Goal: Task Accomplishment & Management: Use online tool/utility

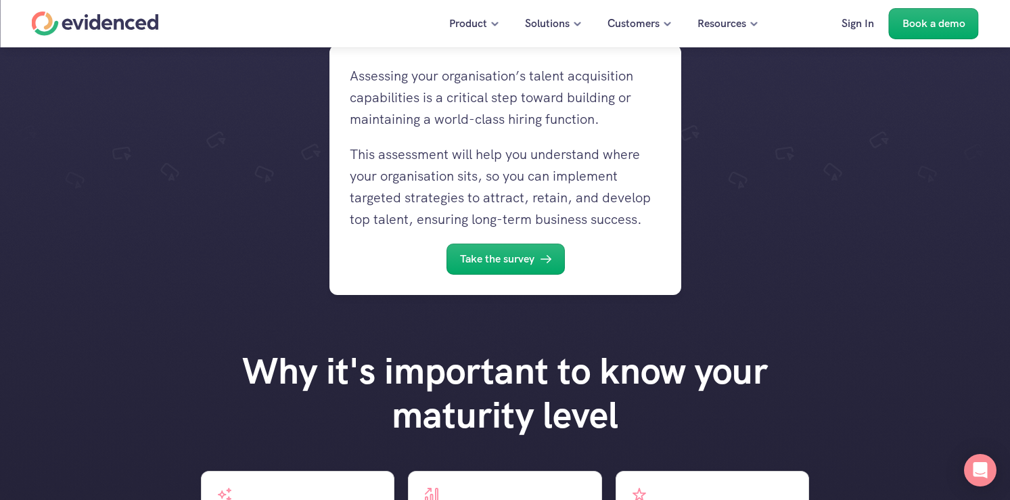
scroll to position [438, 0]
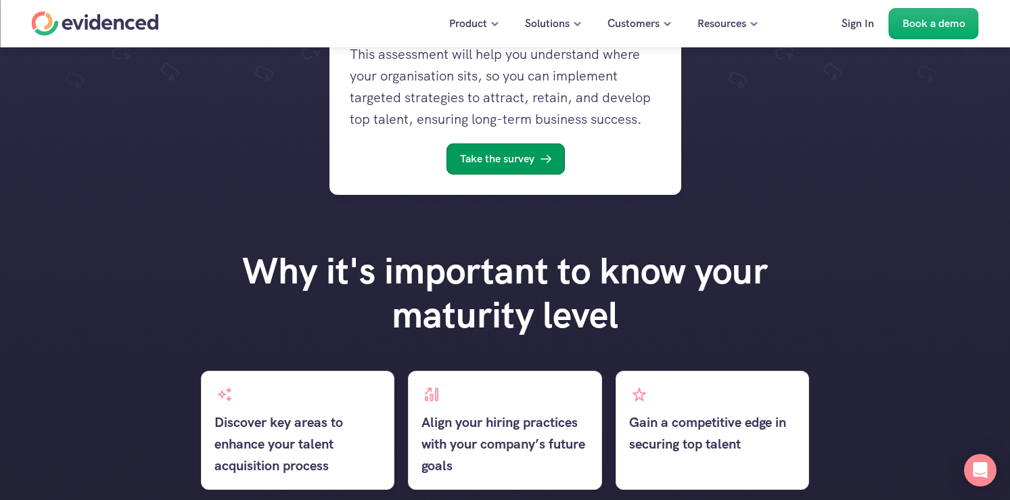
click at [514, 153] on p "Take the survey" at bounding box center [496, 159] width 74 height 18
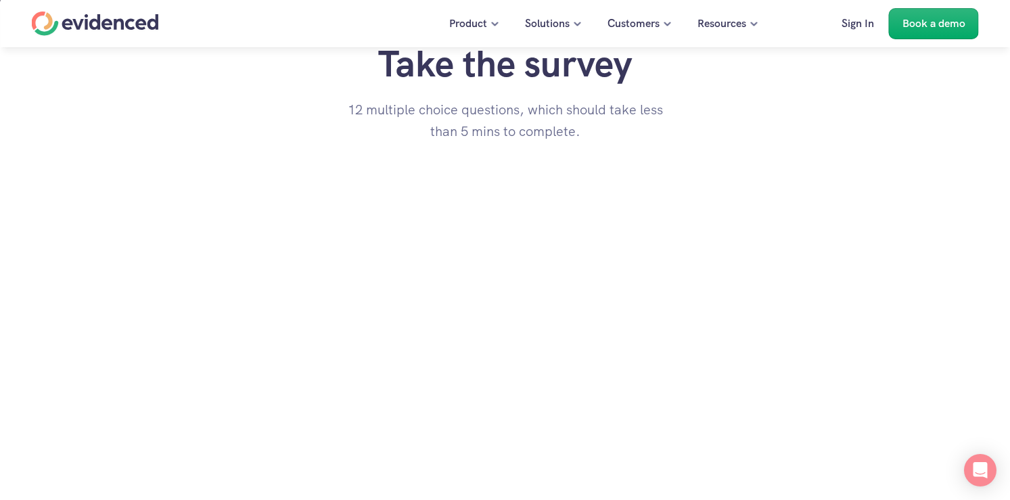
scroll to position [1156, 0]
click at [175, 363] on div "Take the survey 12 multiple choice questions, which should take less than 5 min…" at bounding box center [505, 269] width 1010 height 538
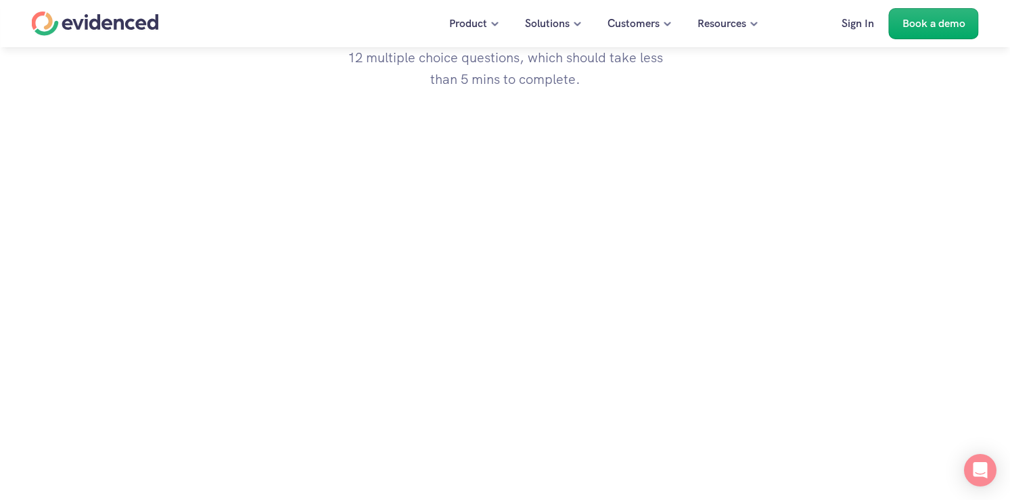
scroll to position [1210, 0]
click at [174, 369] on div "Take the survey 12 multiple choice questions, which should take less than 5 min…" at bounding box center [505, 207] width 1010 height 522
click at [183, 371] on div "Take the survey 12 multiple choice questions, which should take less than 5 min…" at bounding box center [505, 222] width 1010 height 553
click at [173, 329] on div "Take the survey 12 multiple choice questions, which should take less than 5 min…" at bounding box center [505, 222] width 1010 height 553
click at [204, 316] on div "Take the survey 12 multiple choice questions, which should take less than 5 min…" at bounding box center [505, 214] width 1010 height 537
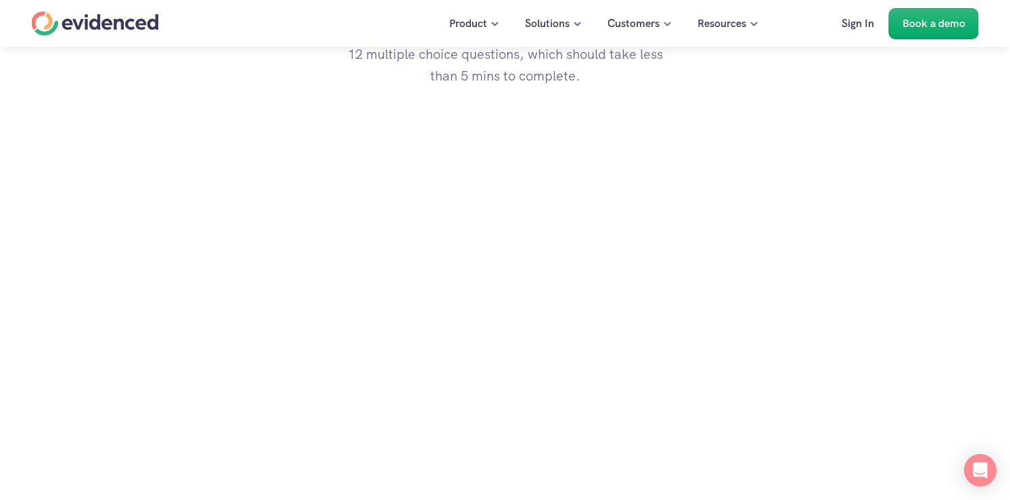
click at [186, 298] on div "Take the survey 12 multiple choice questions, which should take less than 5 min…" at bounding box center [505, 214] width 1010 height 537
click at [186, 302] on div "Take the survey 12 multiple choice questions, which should take less than 5 min…" at bounding box center [505, 329] width 1010 height 766
